Goal: Communication & Community: Answer question/provide support

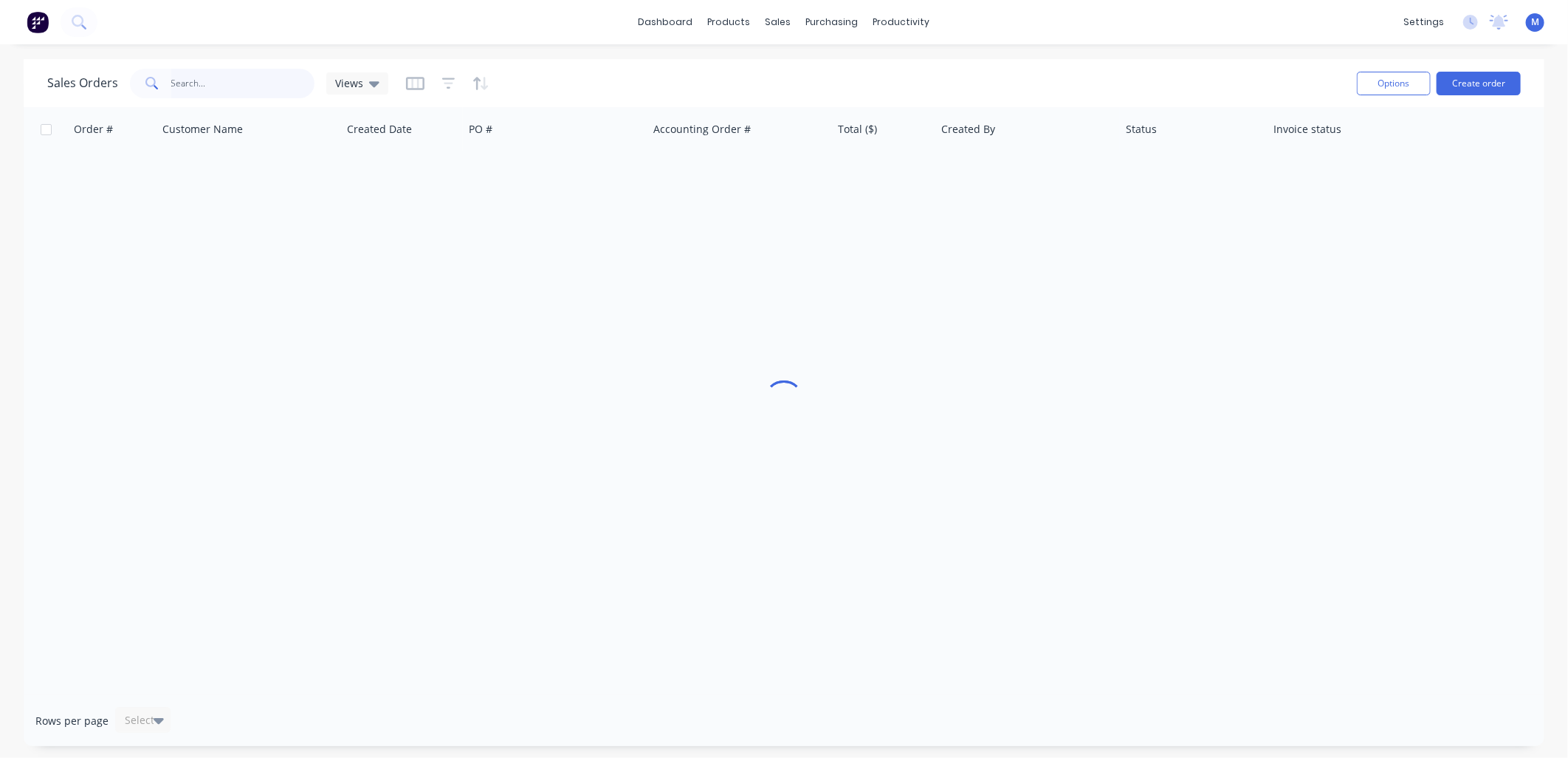
click at [215, 89] on input "text" at bounding box center [243, 83] width 144 height 29
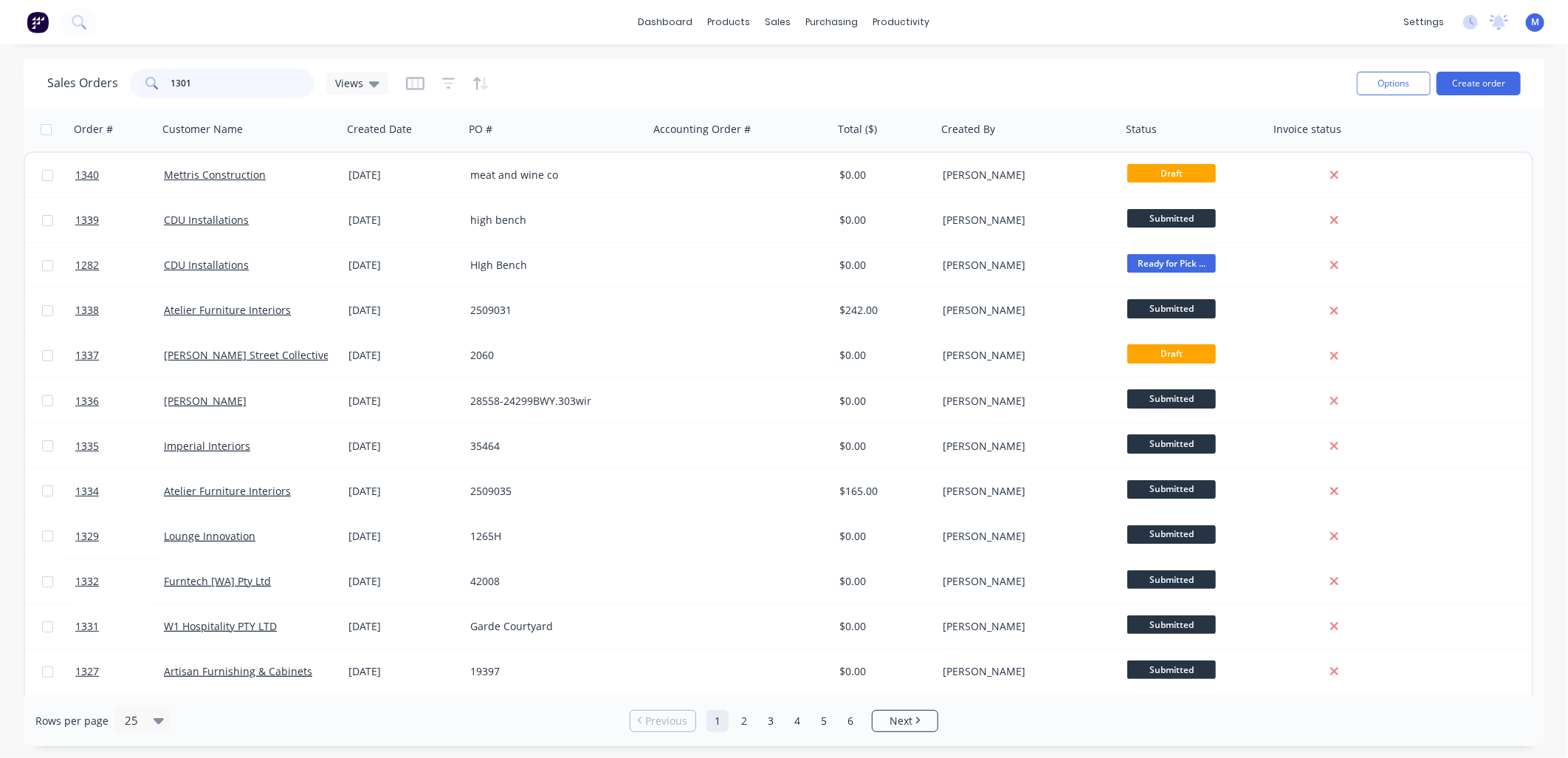
type input "1301"
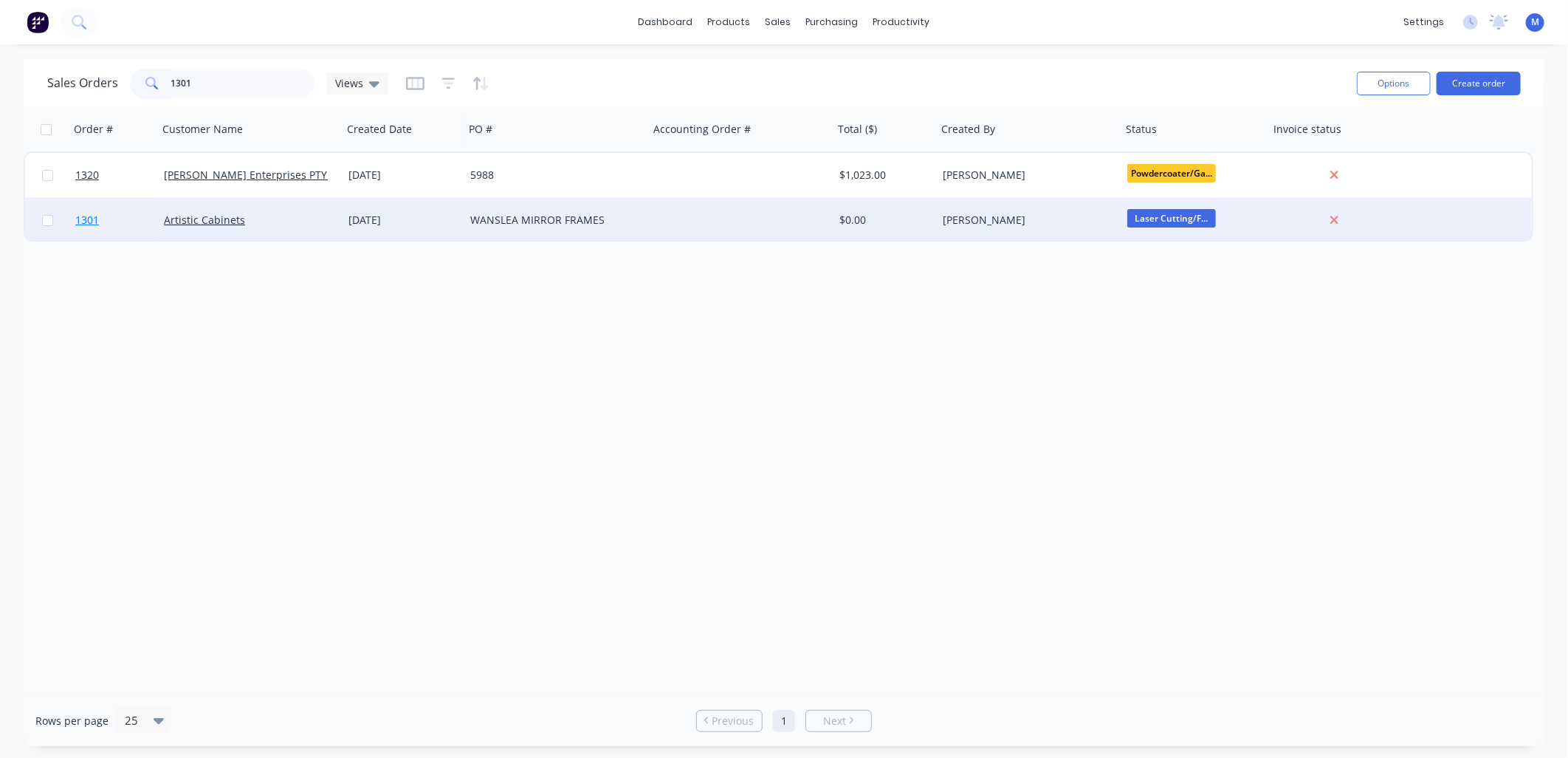
click at [87, 219] on span "1301" at bounding box center [87, 220] width 24 height 15
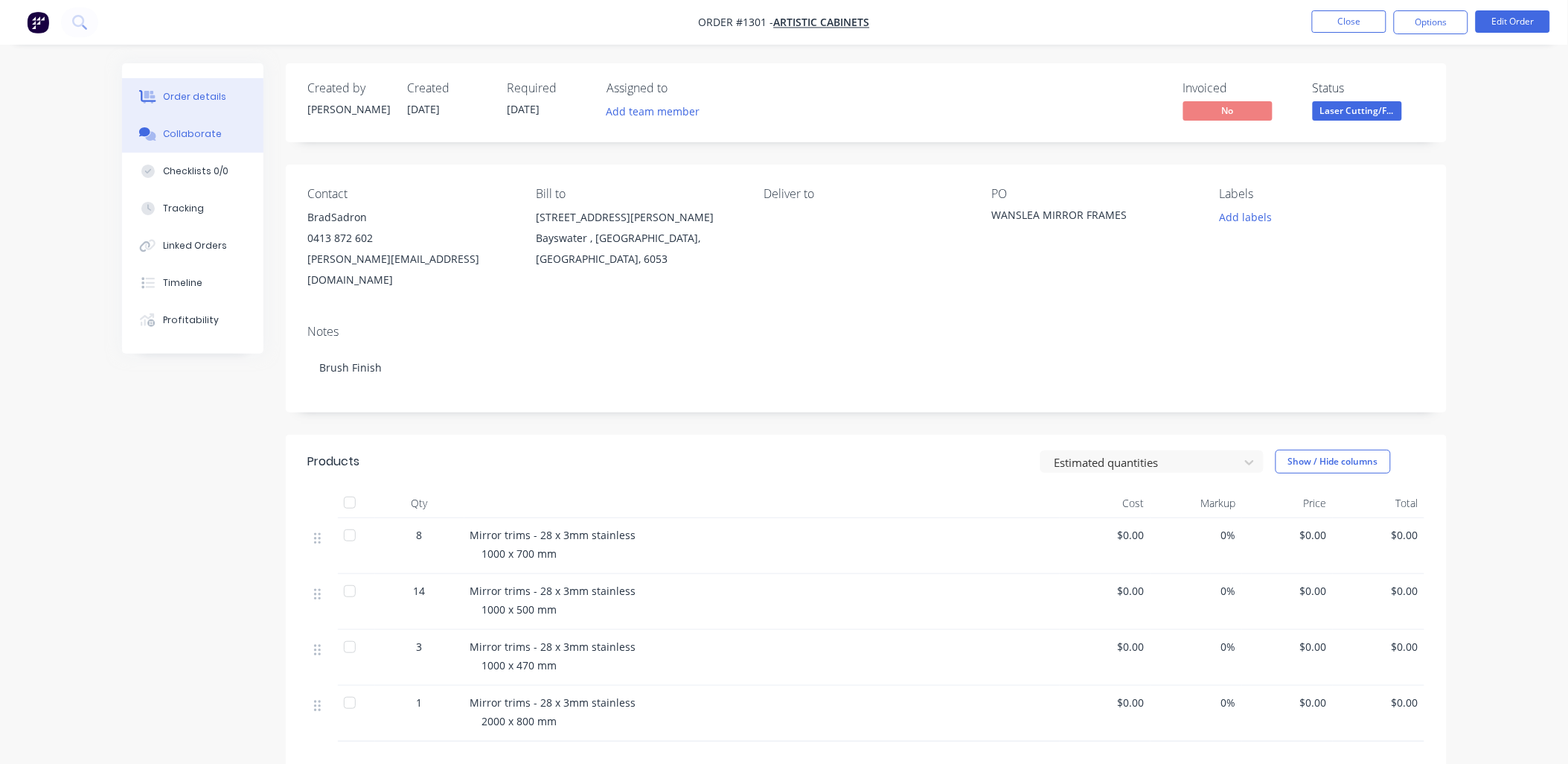
click at [204, 131] on div "Collaborate" at bounding box center [193, 134] width 59 height 14
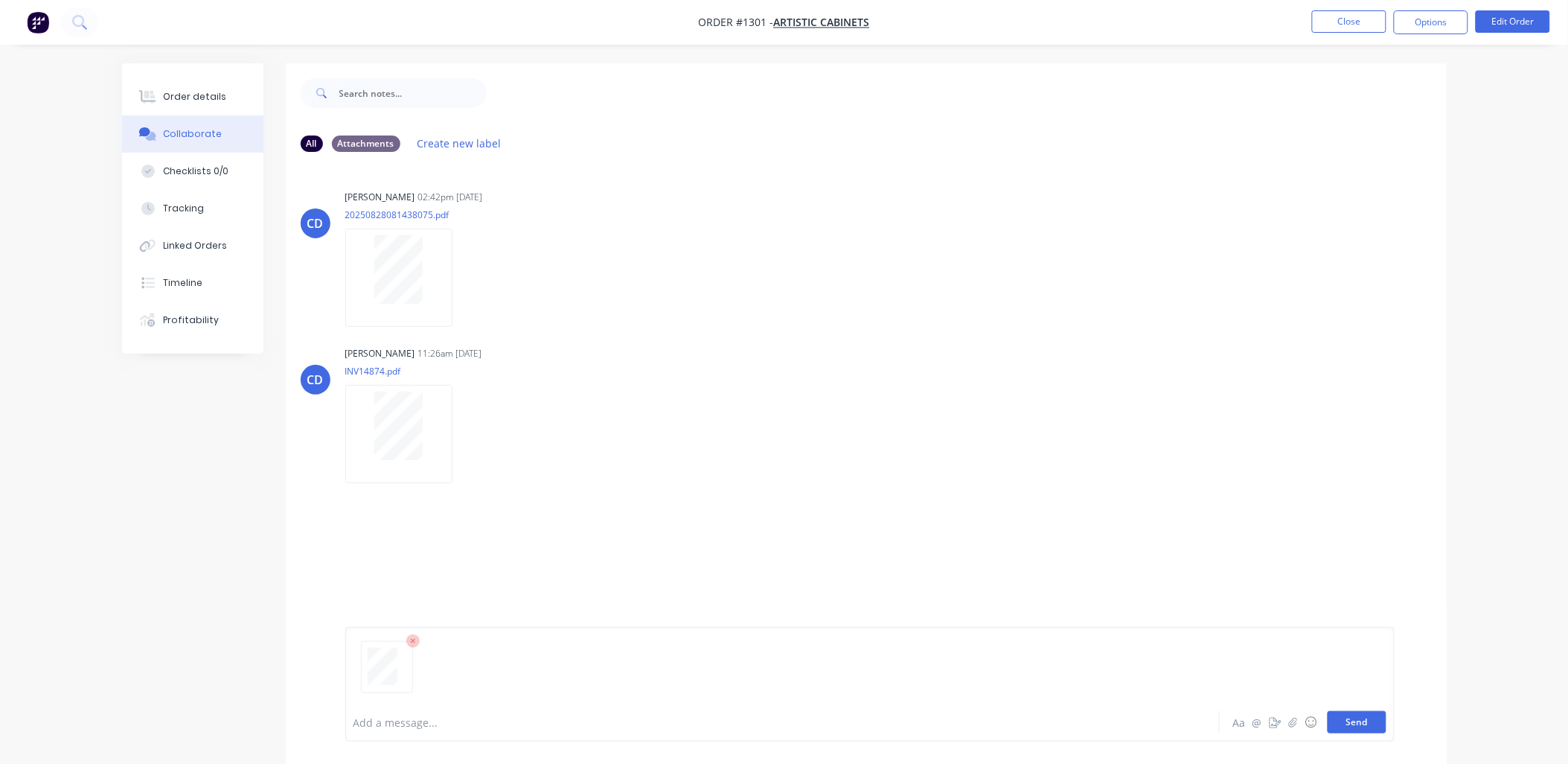
click at [1365, 725] on button "Send" at bounding box center [1357, 722] width 59 height 22
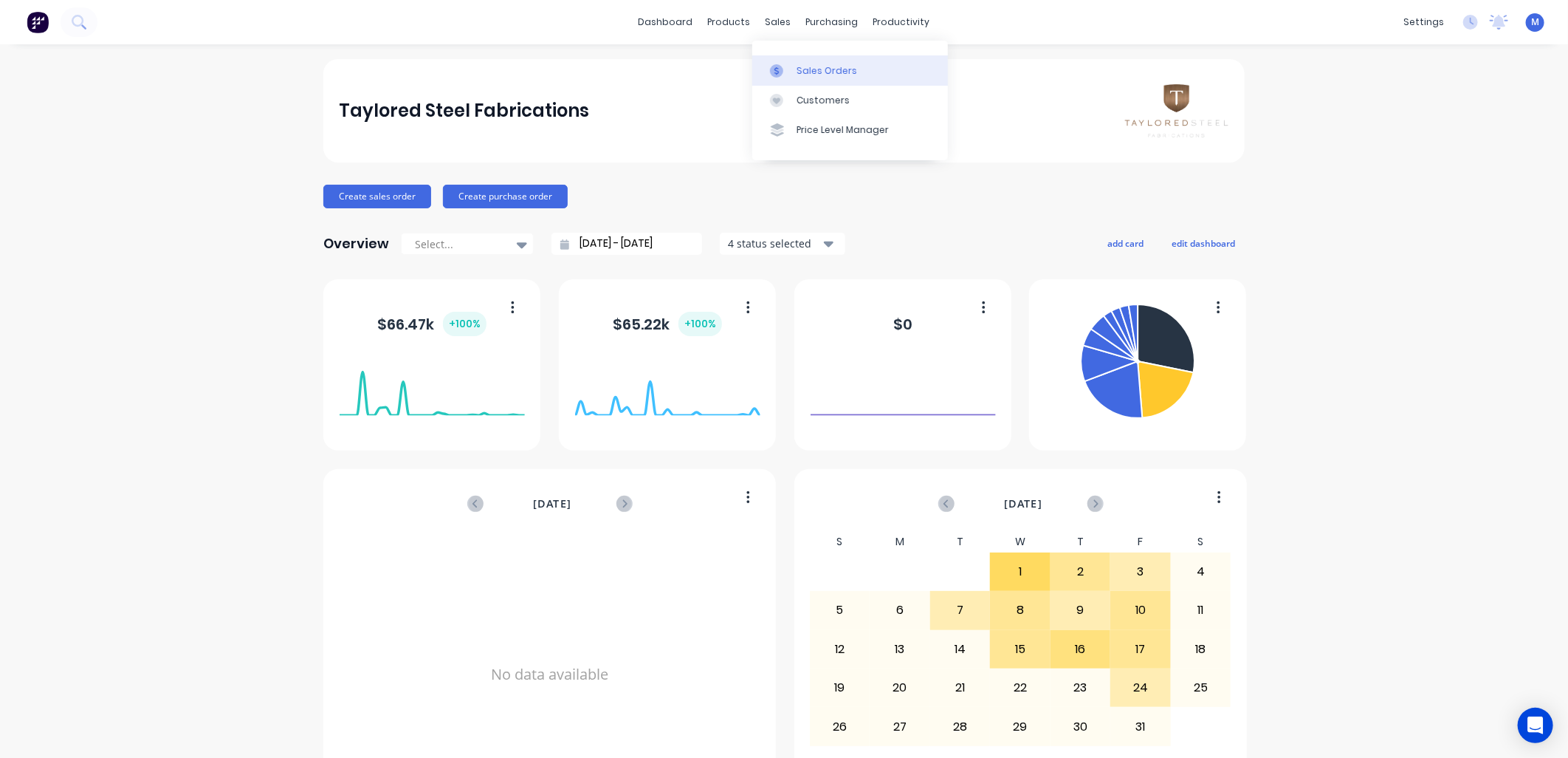
click at [785, 66] on div at bounding box center [781, 71] width 22 height 14
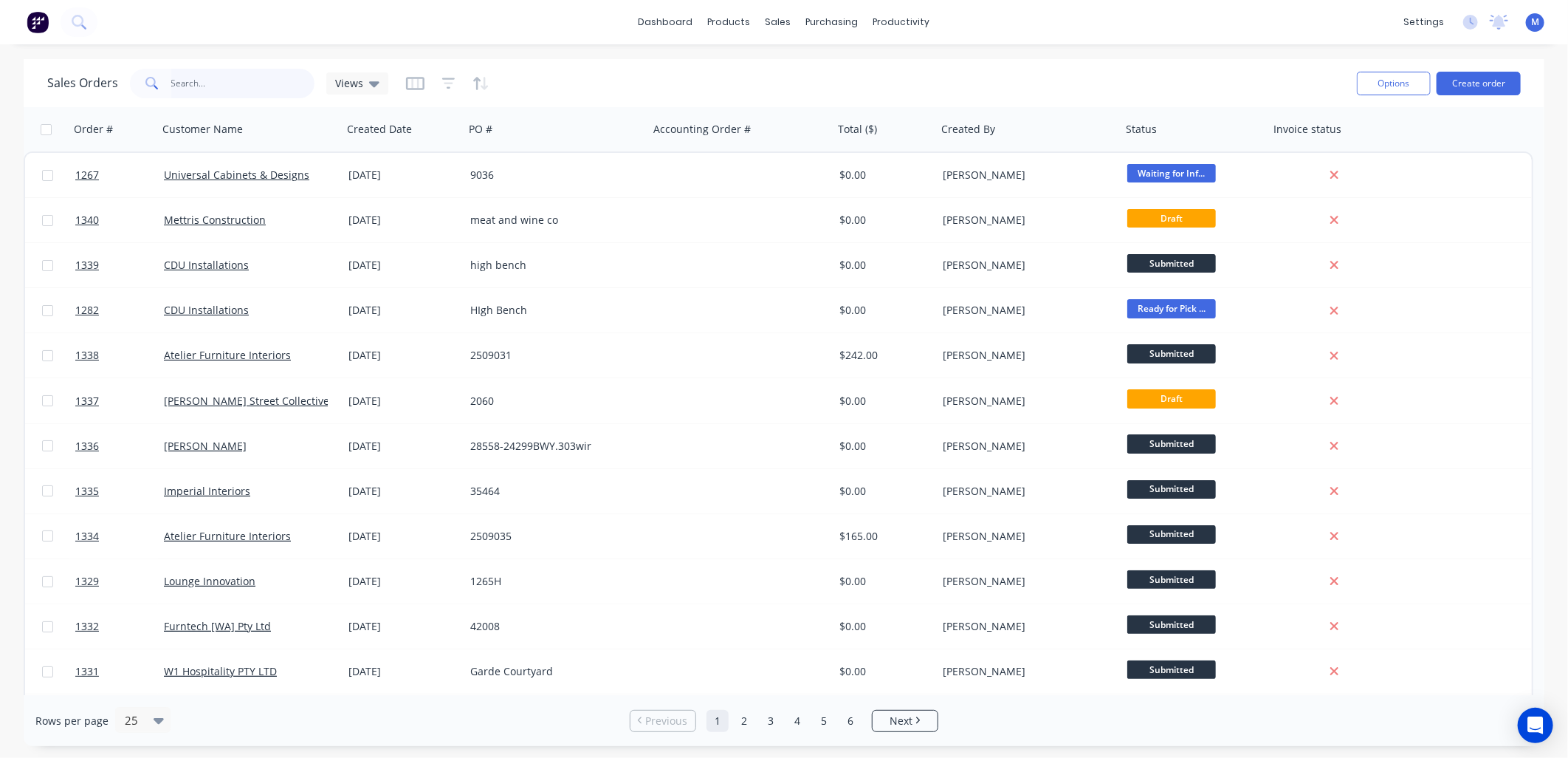
click at [187, 79] on input "text" at bounding box center [243, 83] width 144 height 29
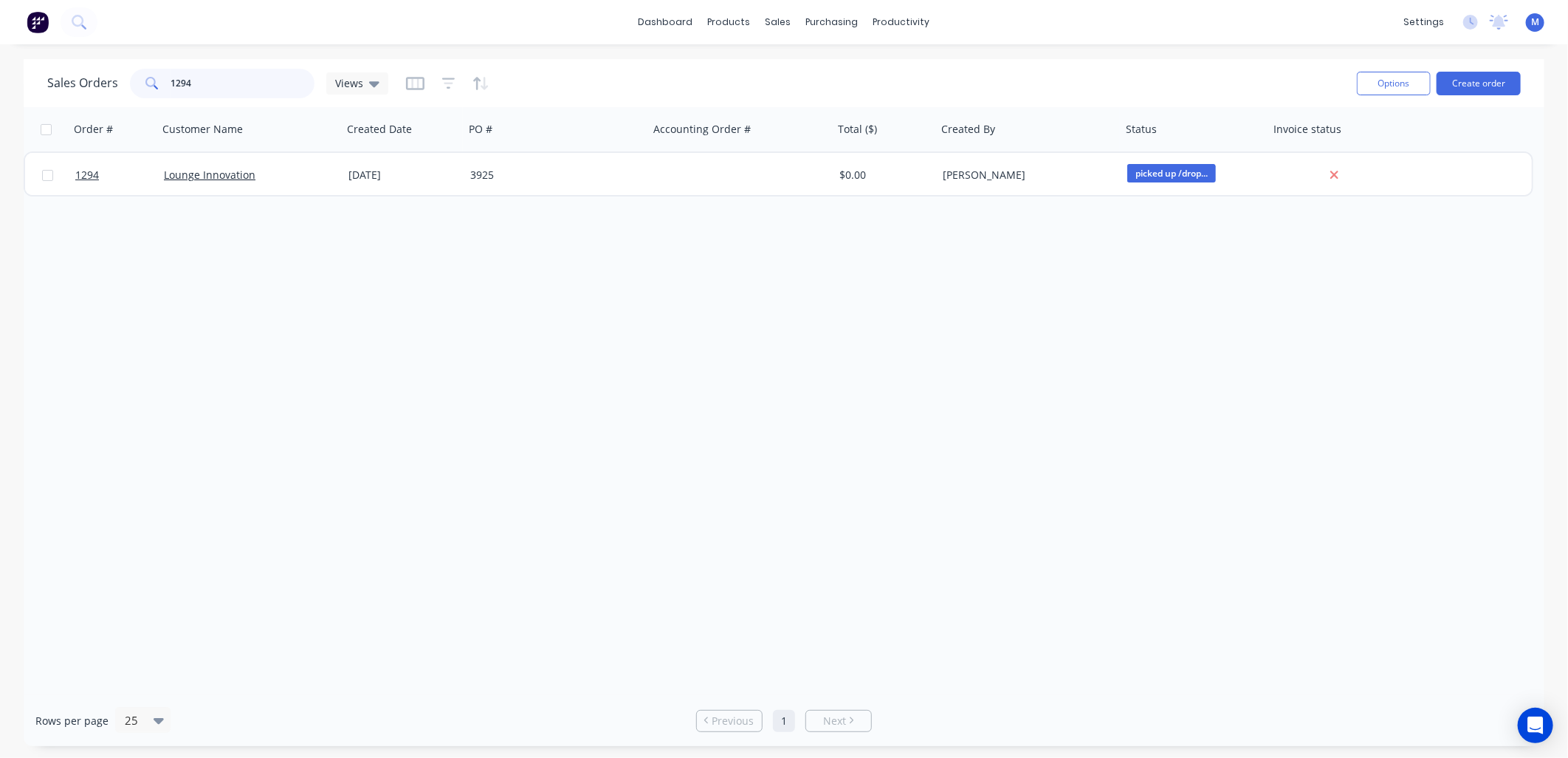
type input "1294"
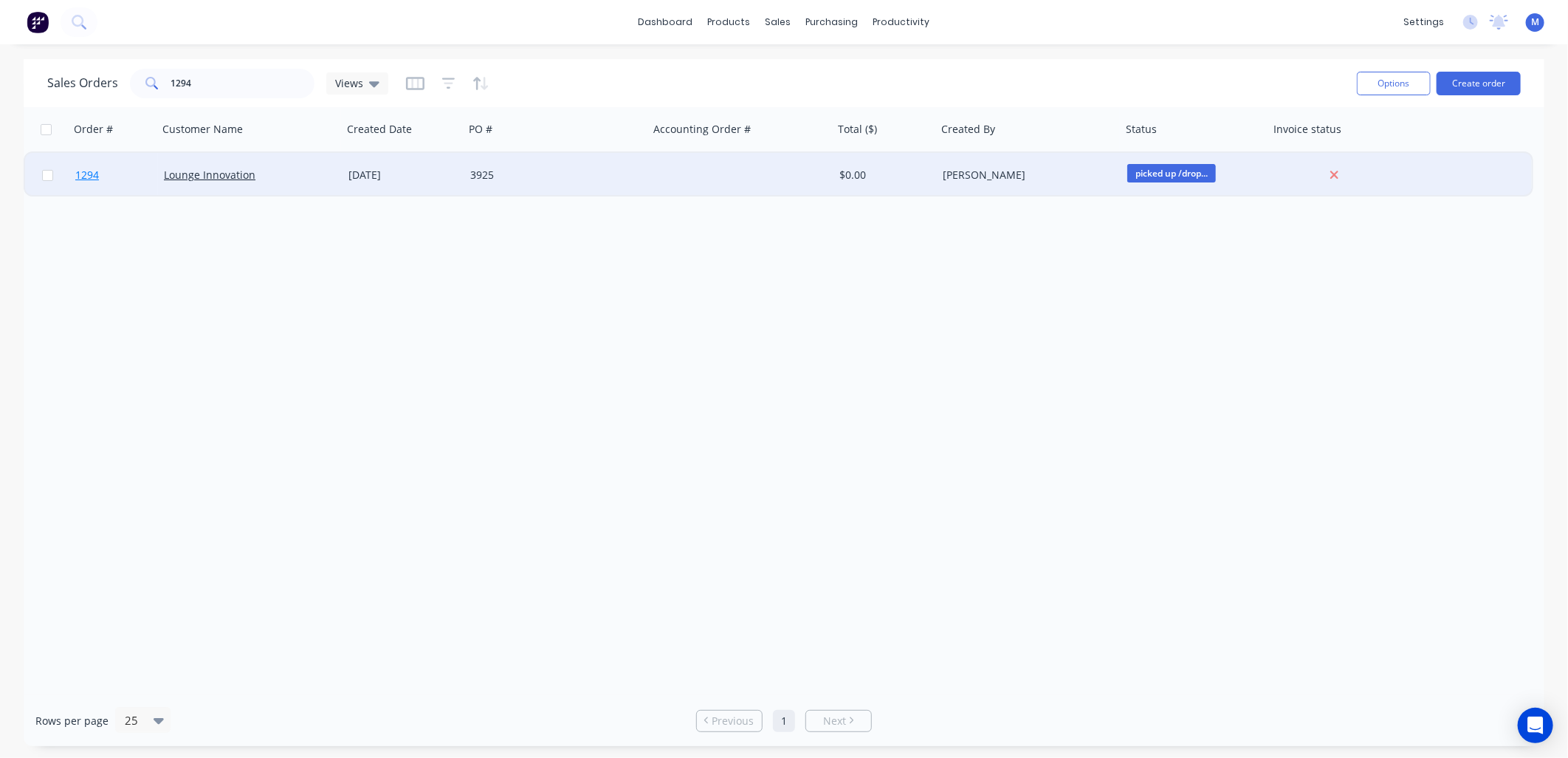
click at [97, 177] on span "1294" at bounding box center [87, 175] width 24 height 15
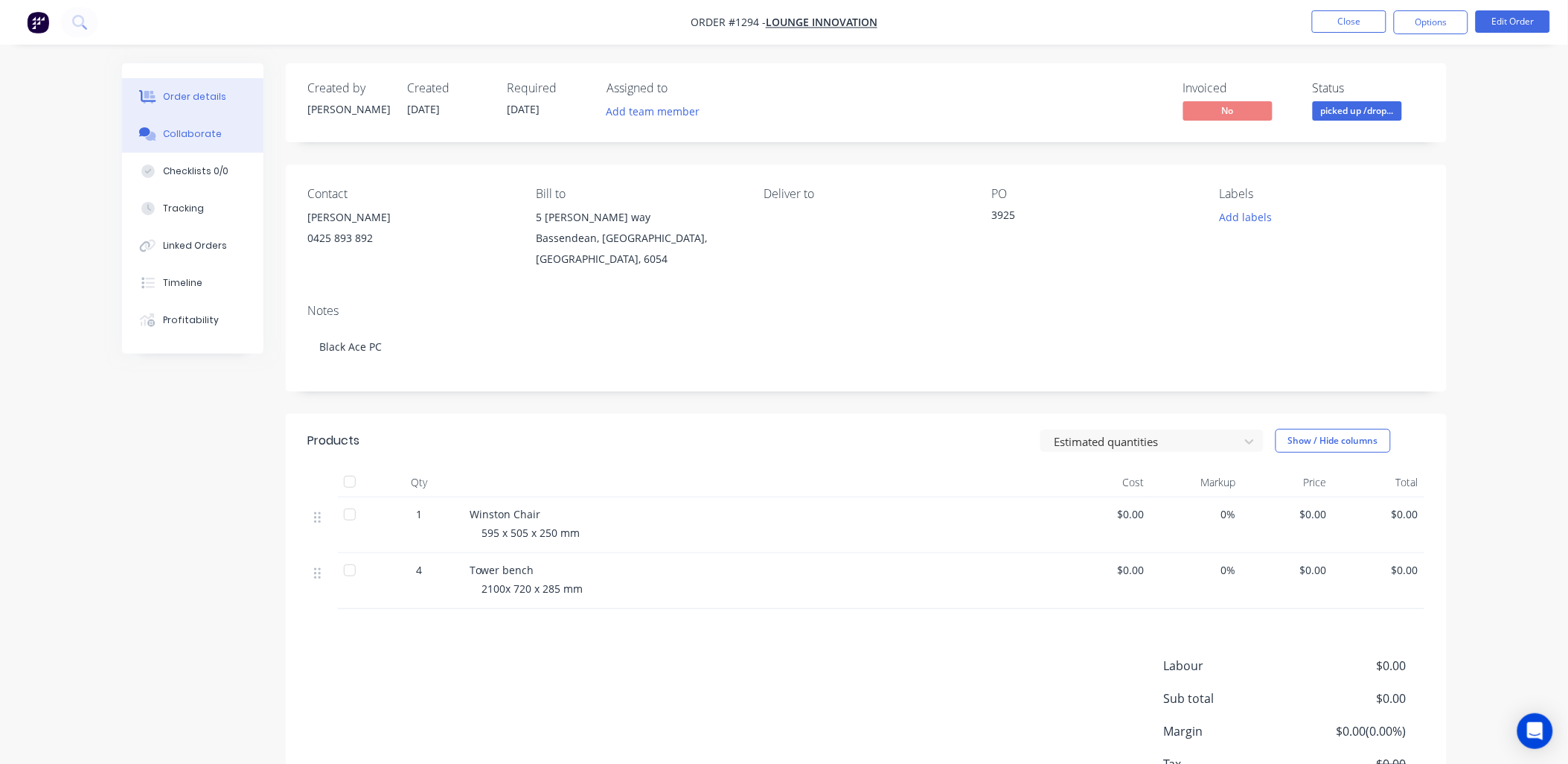
click at [195, 136] on div "Collaborate" at bounding box center [193, 134] width 59 height 14
